Goal: Complete application form: Complete application form

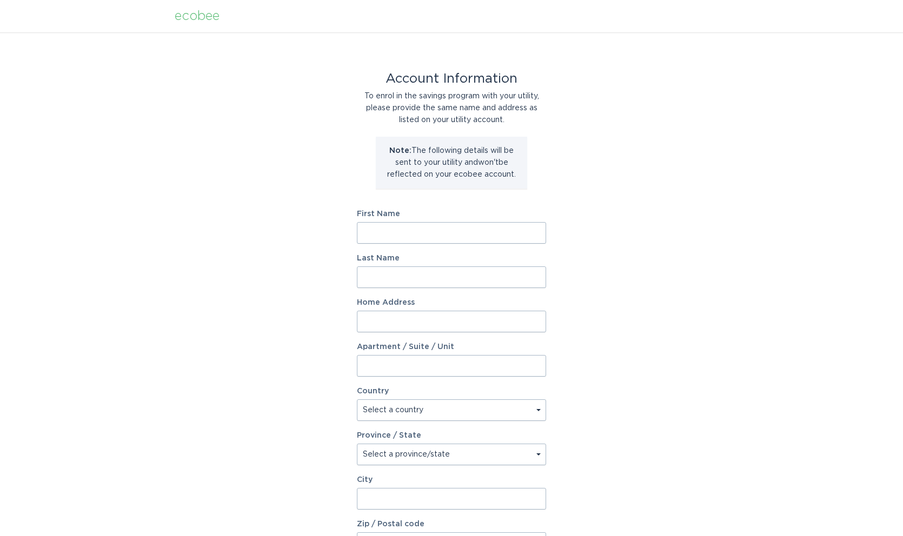
click at [439, 238] on input "First Name" at bounding box center [451, 233] width 189 height 22
type input "Diane"
type input "Miller"
type input "4"
type input "5501 Morning Glory Ln"
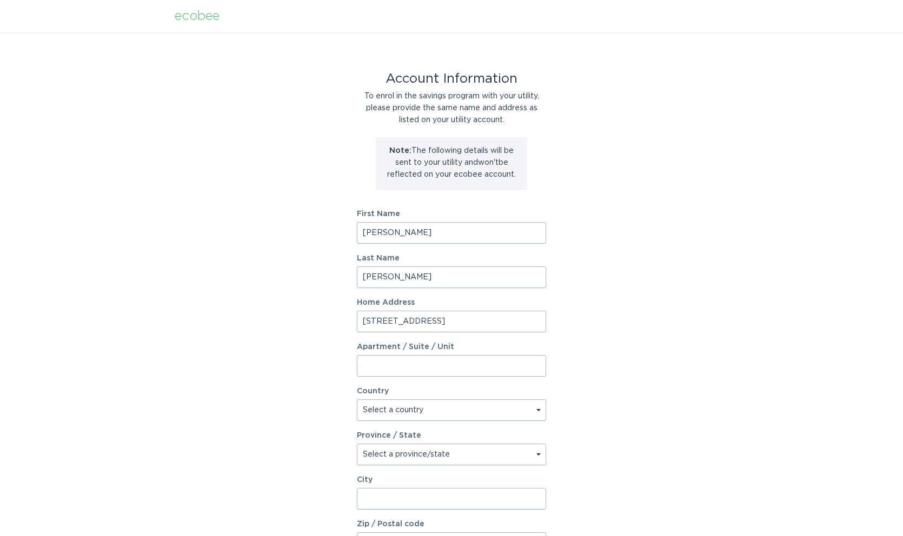
select select "US"
select select "CO"
type input "Littleton"
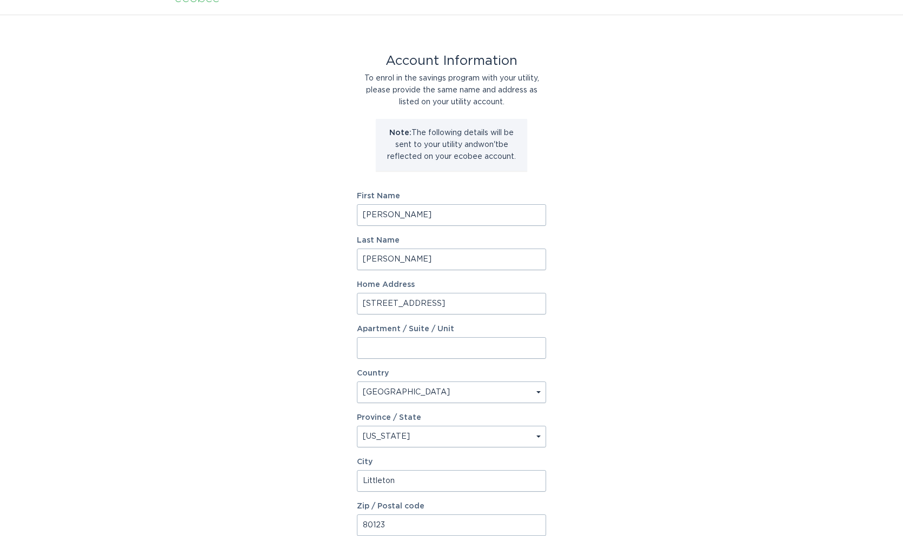
type input "80123"
click at [656, 332] on div "Account Information To enrol in the savings program with your utility, please p…" at bounding box center [451, 313] width 903 height 597
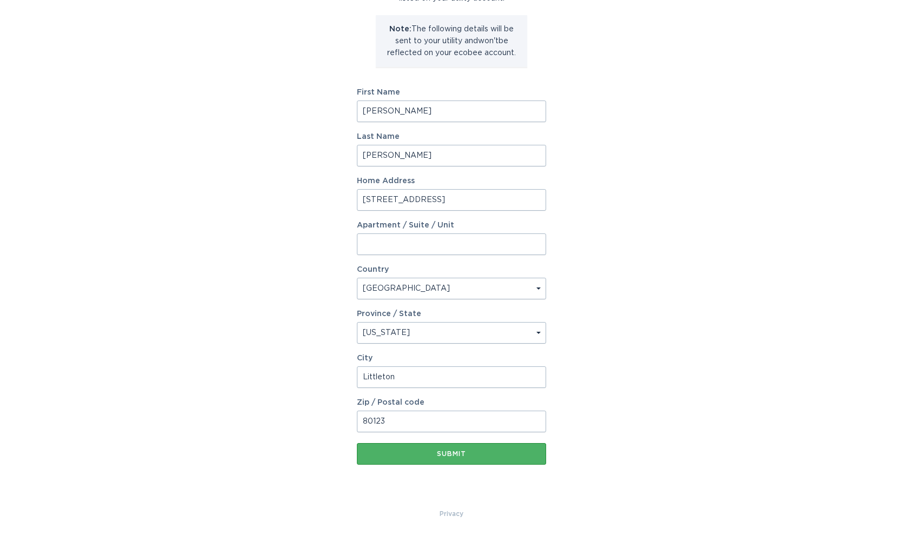
click at [453, 459] on button "Submit" at bounding box center [451, 454] width 189 height 22
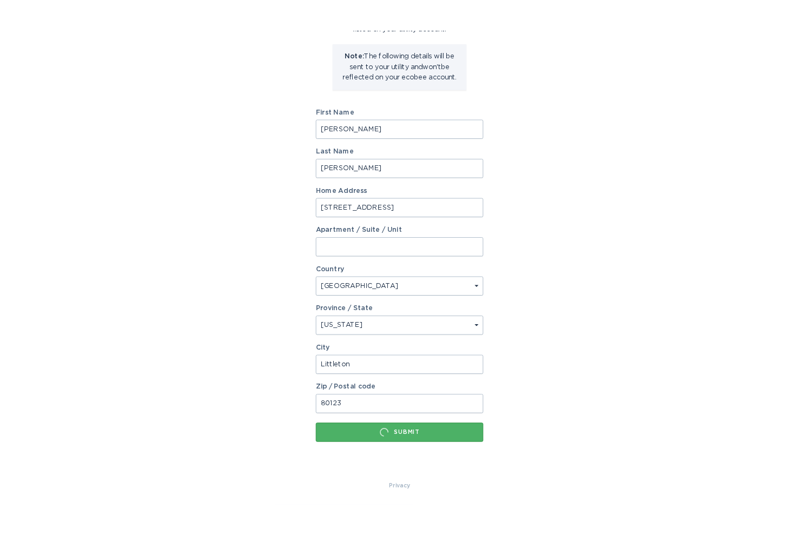
scroll to position [0, 0]
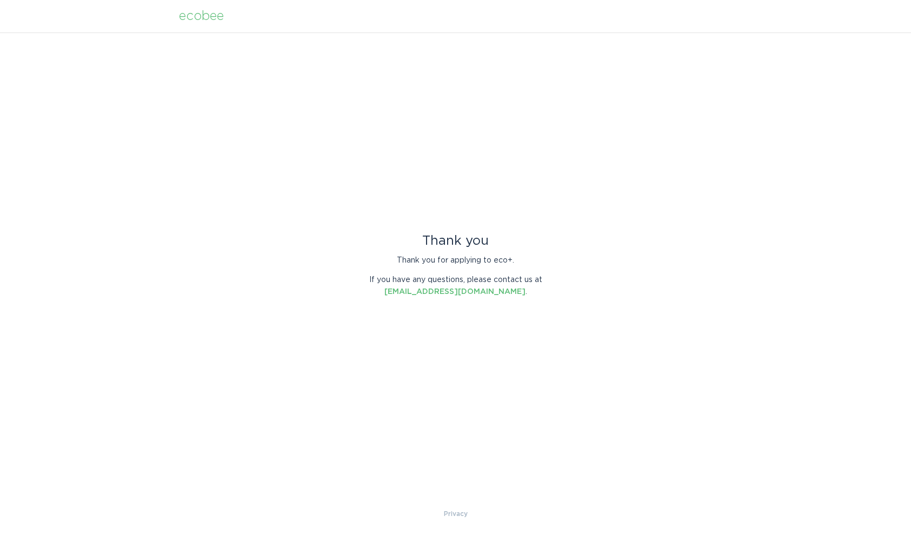
click at [197, 14] on div "ecobee" at bounding box center [201, 16] width 45 height 12
click at [205, 16] on div "ecobee" at bounding box center [201, 16] width 45 height 12
click at [198, 16] on div "ecobee" at bounding box center [201, 16] width 45 height 12
